Goal: Transaction & Acquisition: Obtain resource

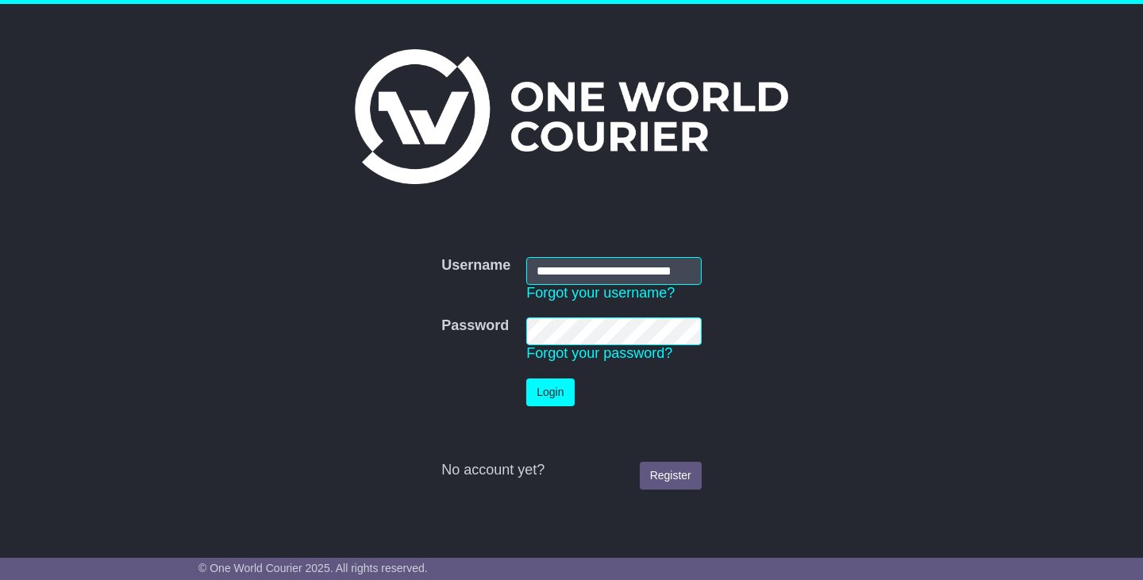
click at [550, 395] on button "Login" at bounding box center [550, 393] width 48 height 28
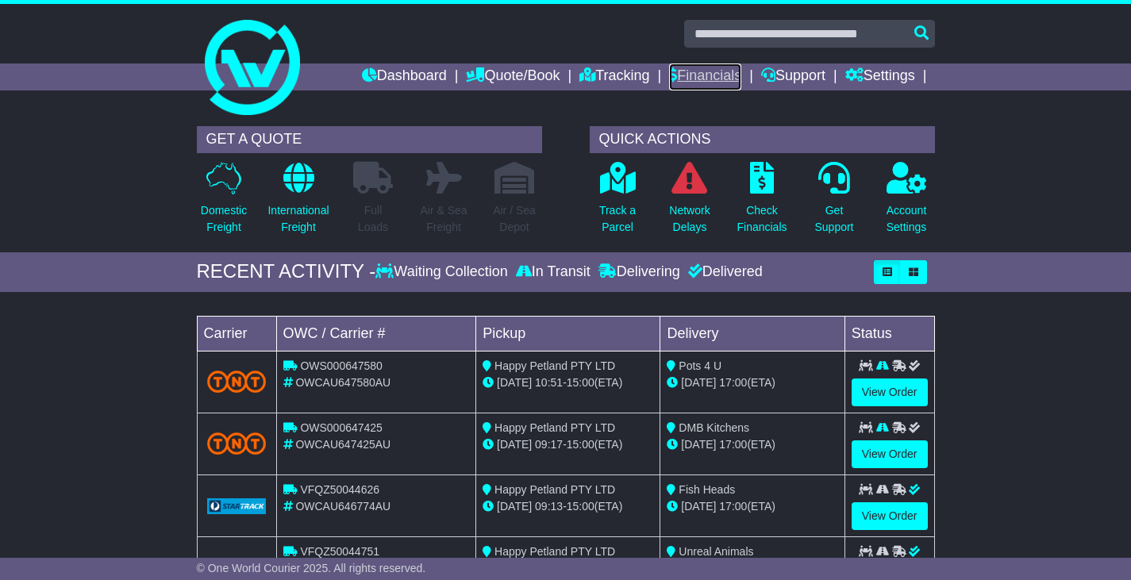
click at [700, 75] on link "Financials" at bounding box center [705, 77] width 72 height 27
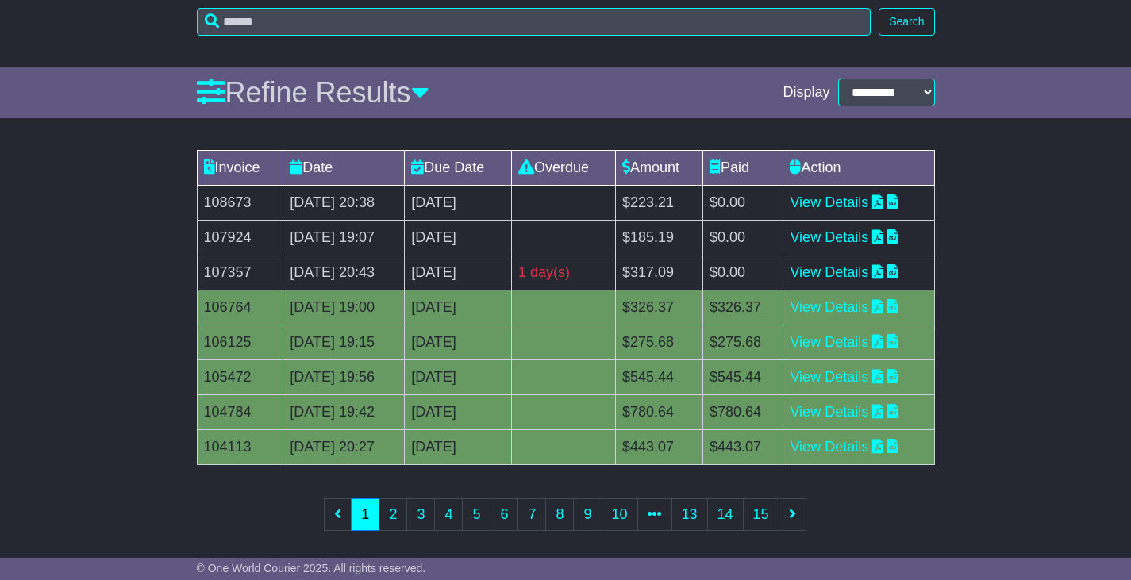
scroll to position [188, 0]
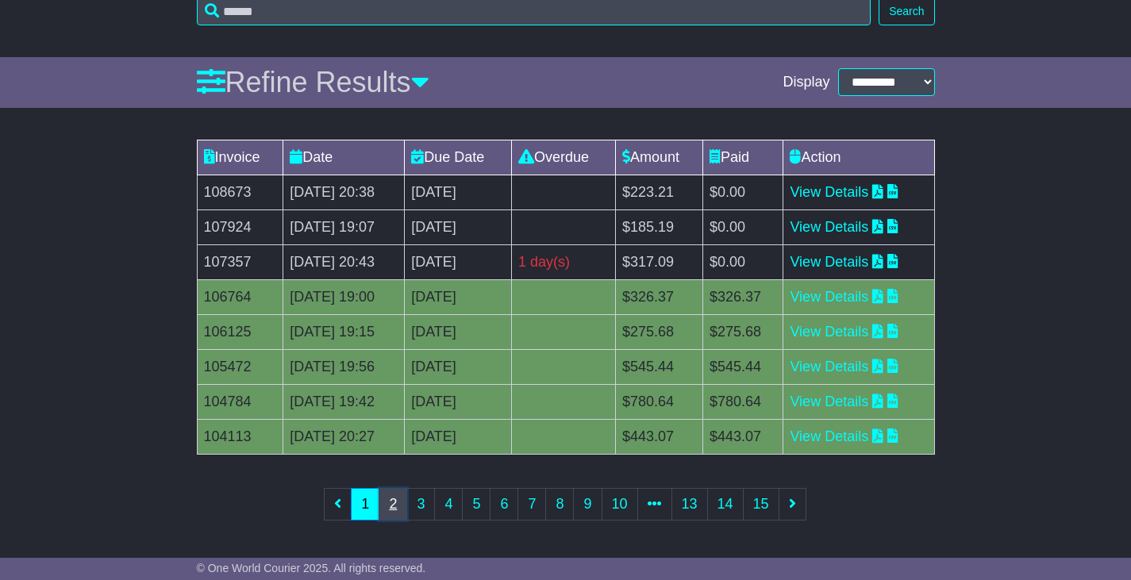
click at [391, 506] on link "2" at bounding box center [393, 504] width 29 height 33
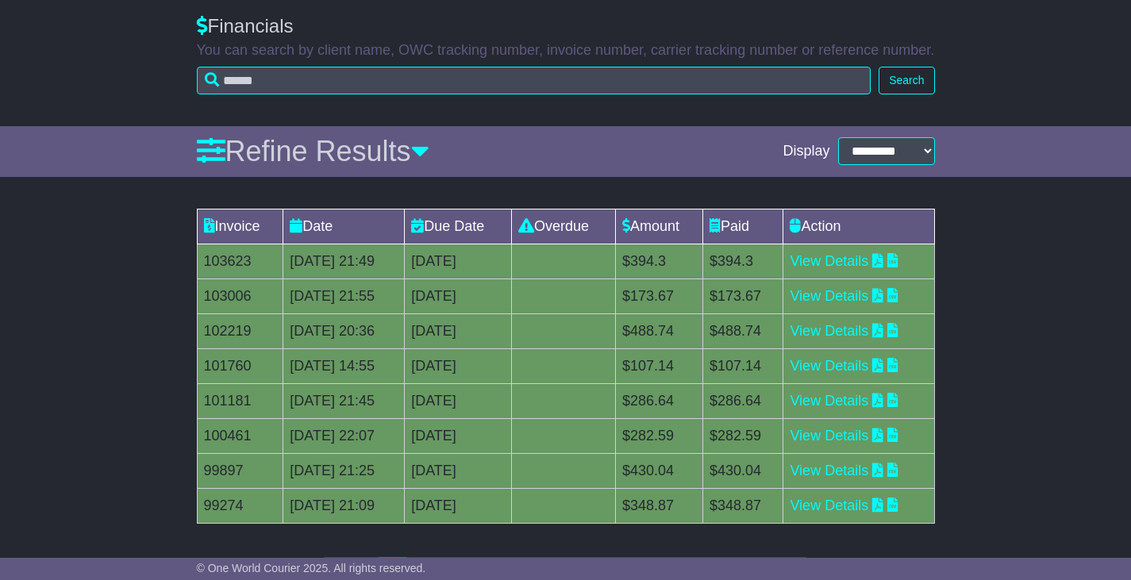
scroll to position [159, 0]
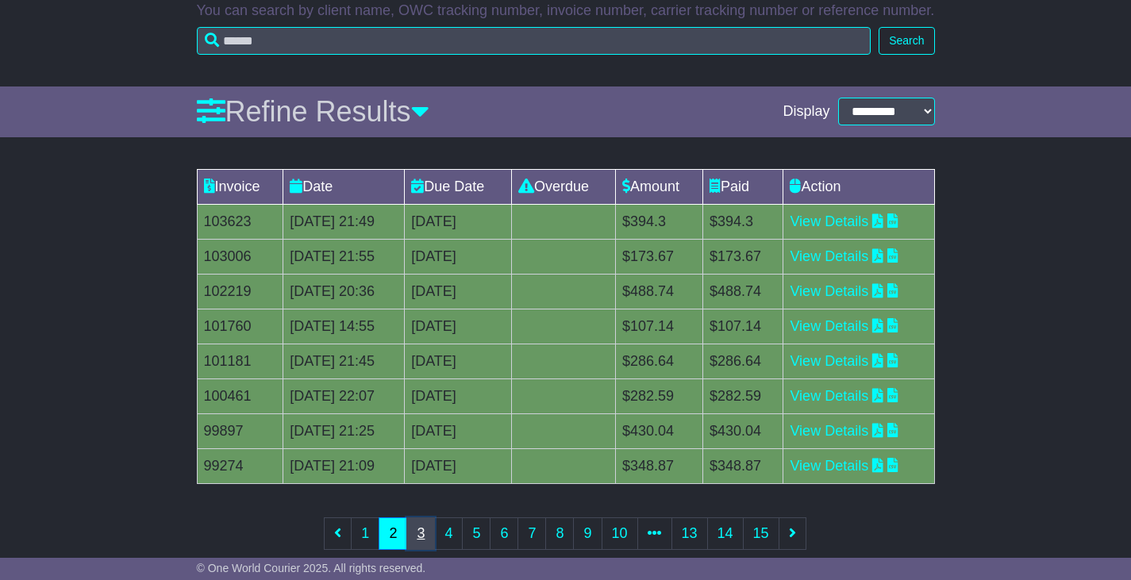
click at [420, 537] on link "3" at bounding box center [420, 534] width 29 height 33
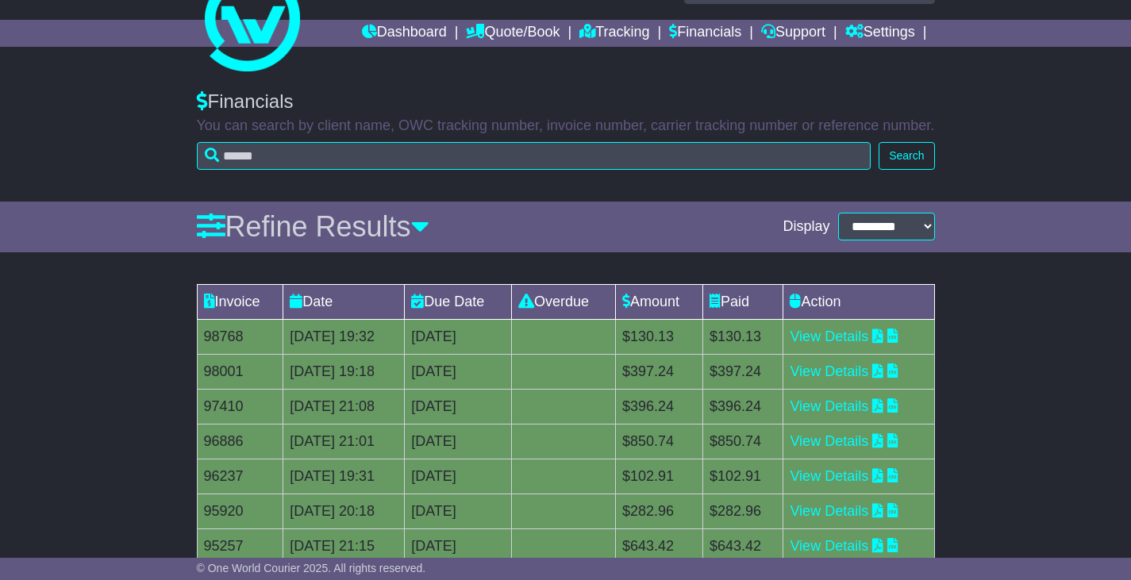
scroll to position [79, 0]
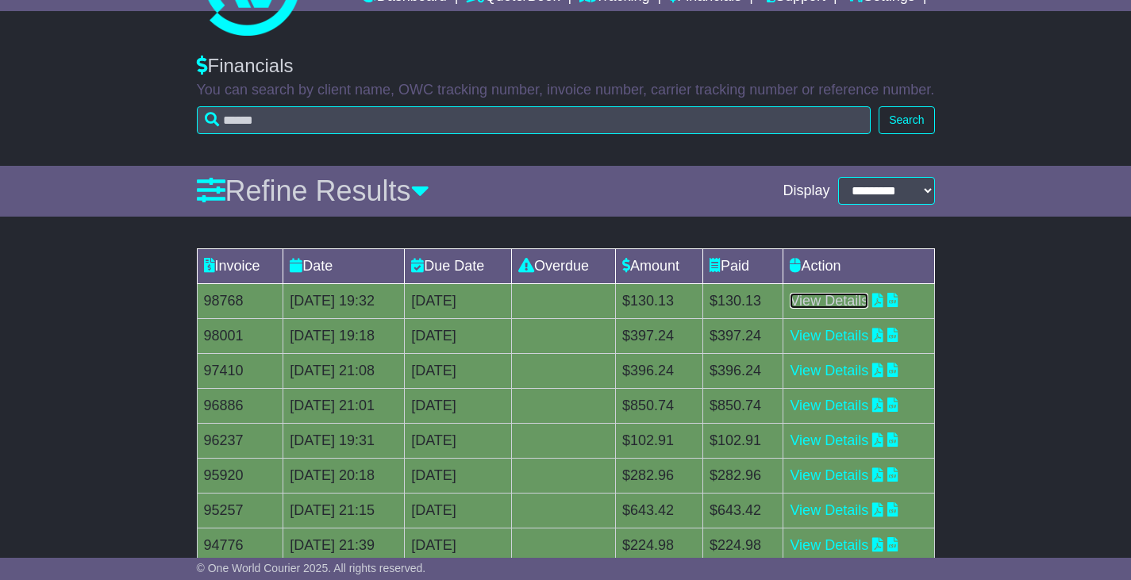
click at [829, 301] on link "View Details" at bounding box center [829, 301] width 79 height 16
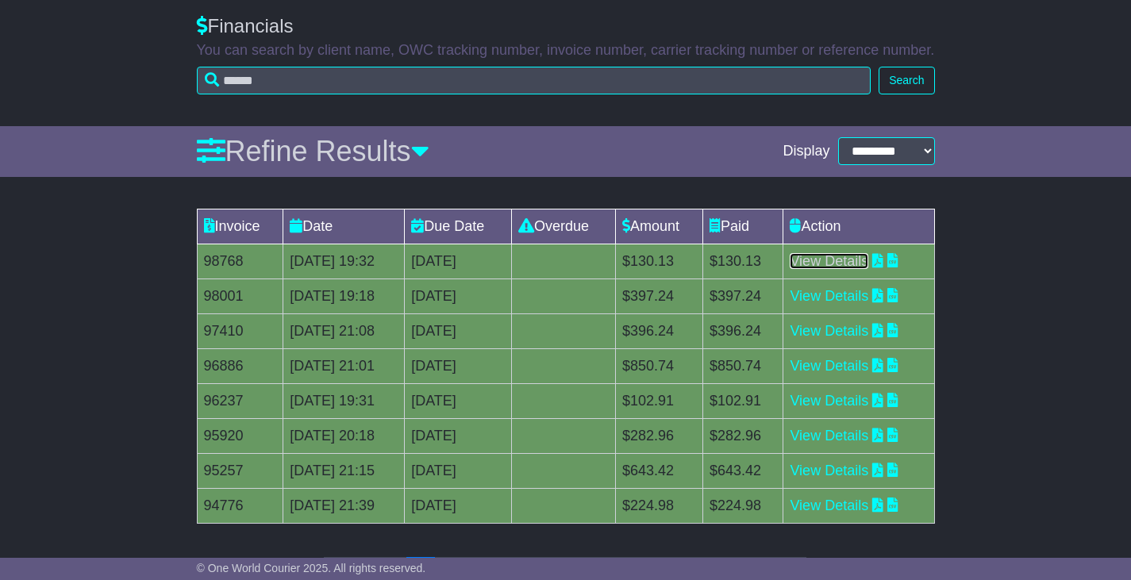
scroll to position [188, 0]
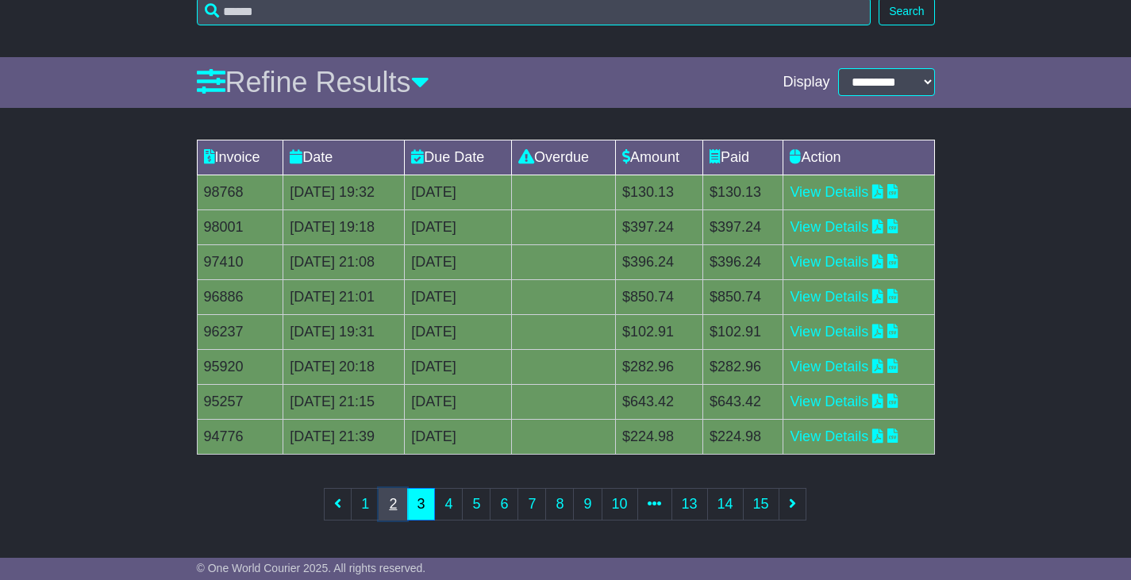
click at [395, 498] on link "2" at bounding box center [393, 504] width 29 height 33
click at [848, 433] on link "View Details" at bounding box center [829, 437] width 79 height 16
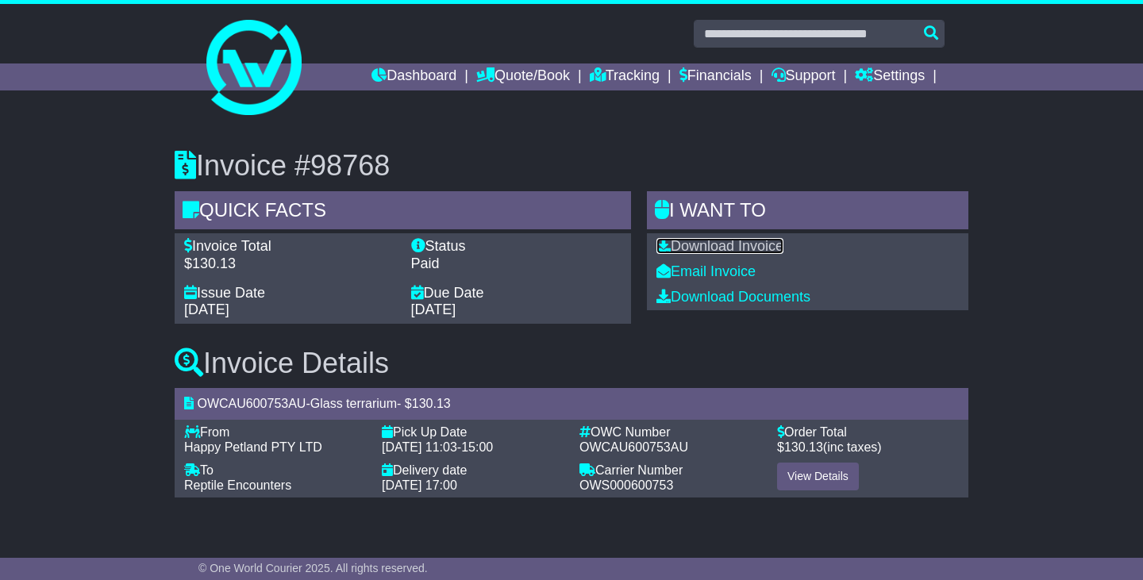
click at [734, 253] on link "Download Invoice" at bounding box center [720, 246] width 127 height 16
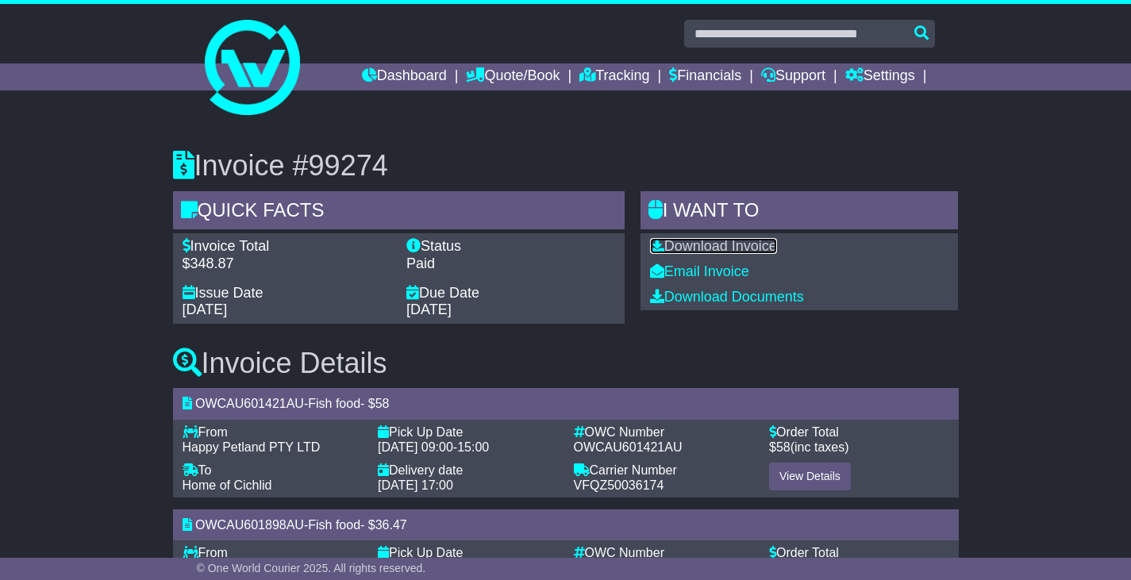
click at [729, 248] on link "Download Invoice" at bounding box center [713, 246] width 127 height 16
